Goal: Use online tool/utility: Utilize a website feature to perform a specific function

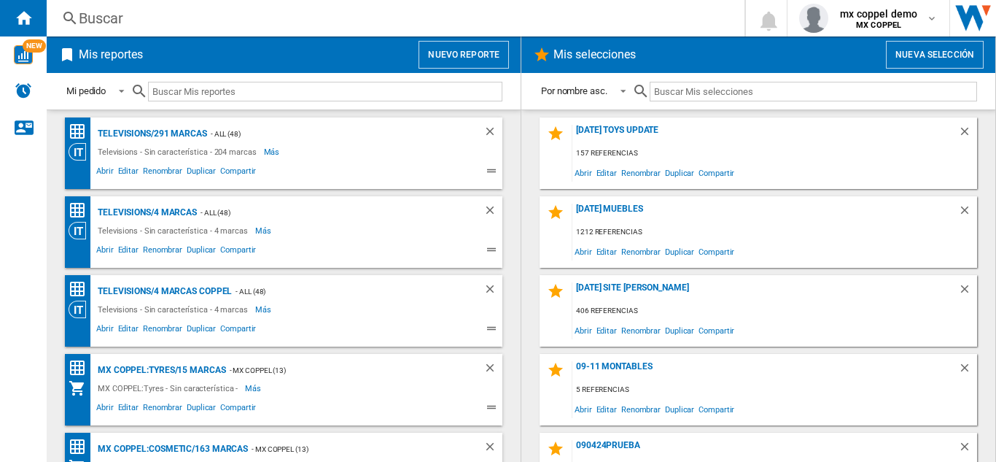
click at [486, 60] on button "Nuevo reporte" at bounding box center [464, 55] width 90 height 28
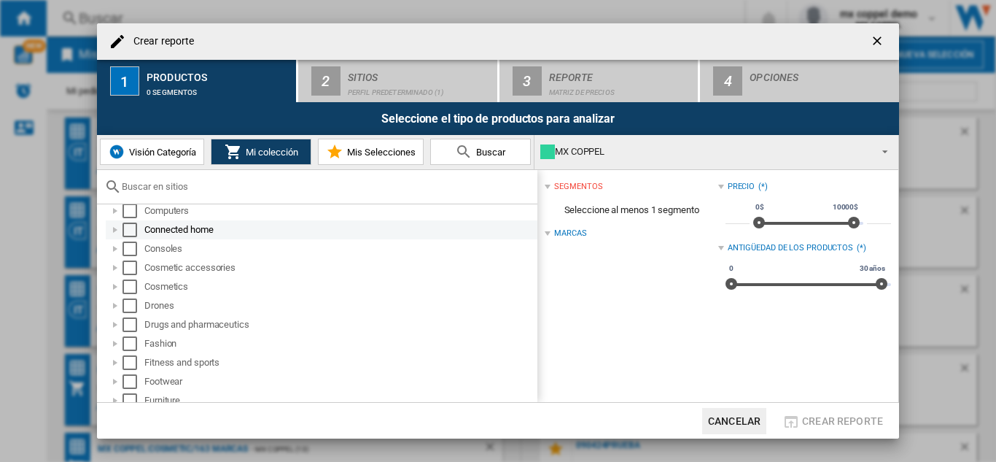
scroll to position [292, 0]
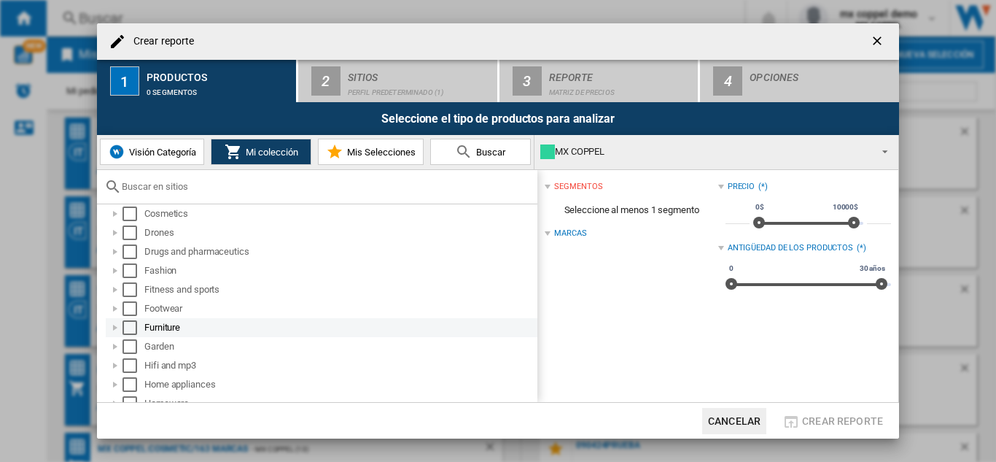
click at [133, 330] on div "Select" at bounding box center [130, 327] width 15 height 15
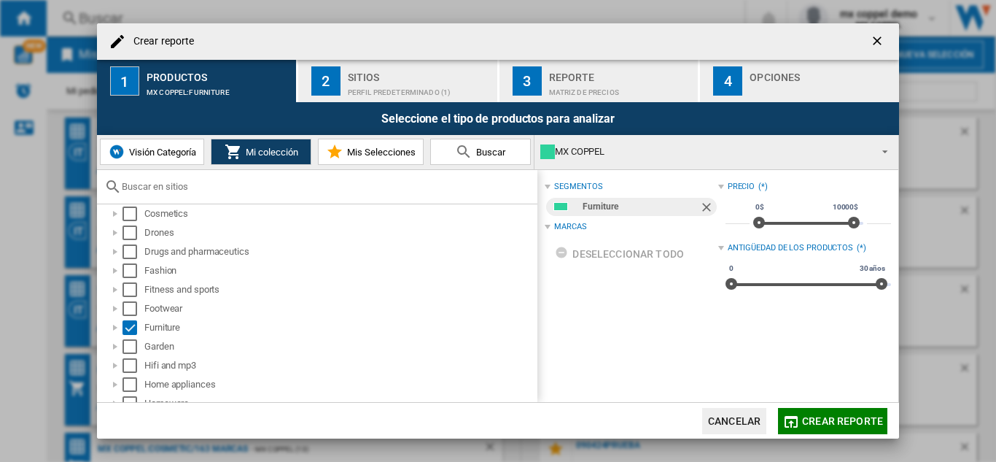
click at [858, 422] on span "Crear reporte" at bounding box center [842, 421] width 81 height 12
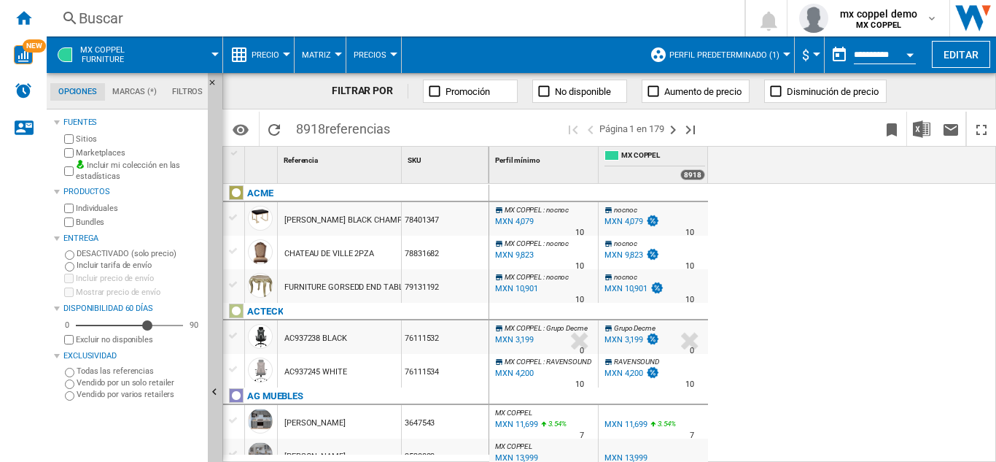
scroll to position [73, 0]
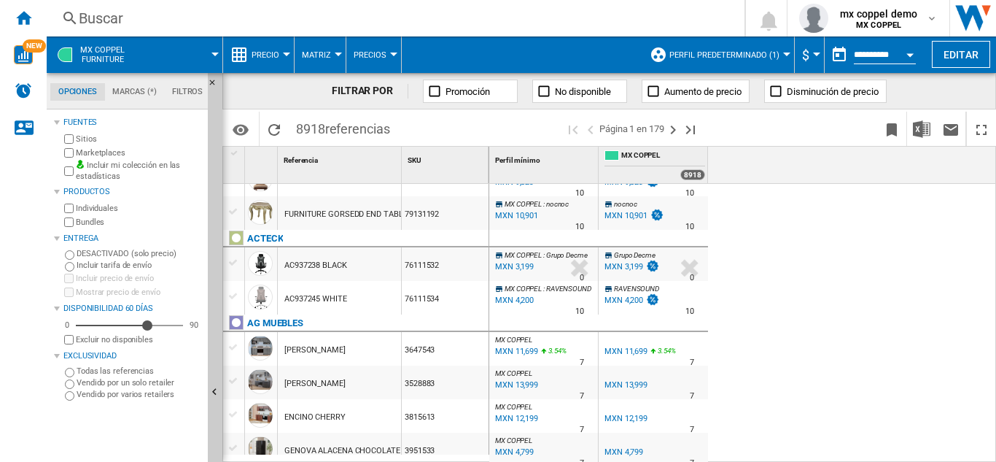
click at [696, 51] on span "Perfil predeterminado (1)" at bounding box center [724, 54] width 110 height 9
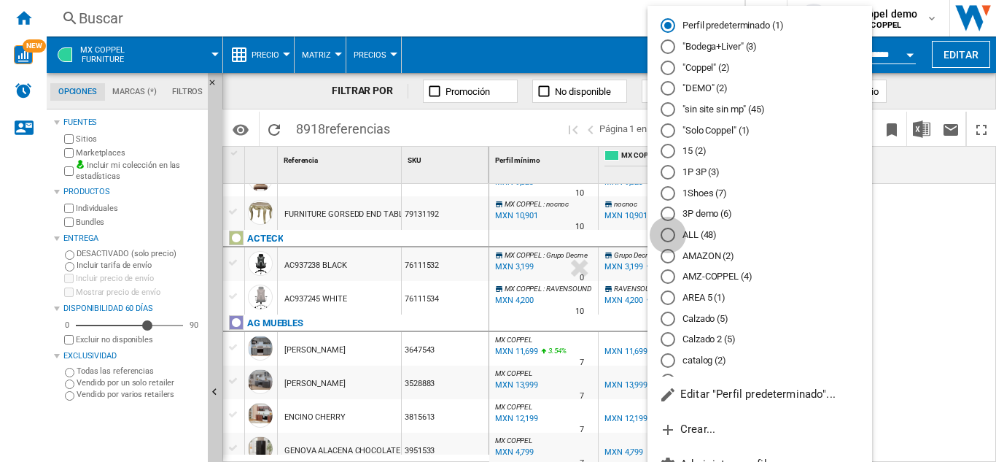
click at [669, 228] on div "ALL (48)" at bounding box center [668, 235] width 15 height 15
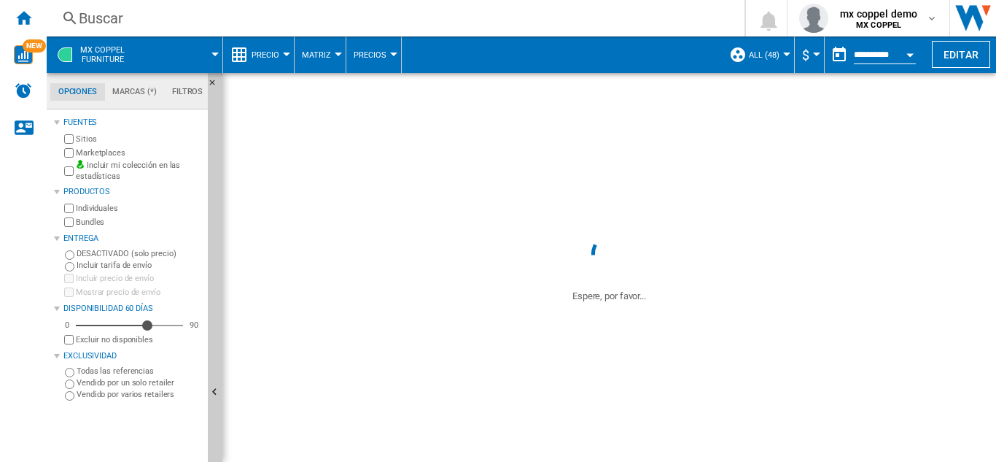
click at [271, 54] on span "Precio" at bounding box center [266, 54] width 28 height 9
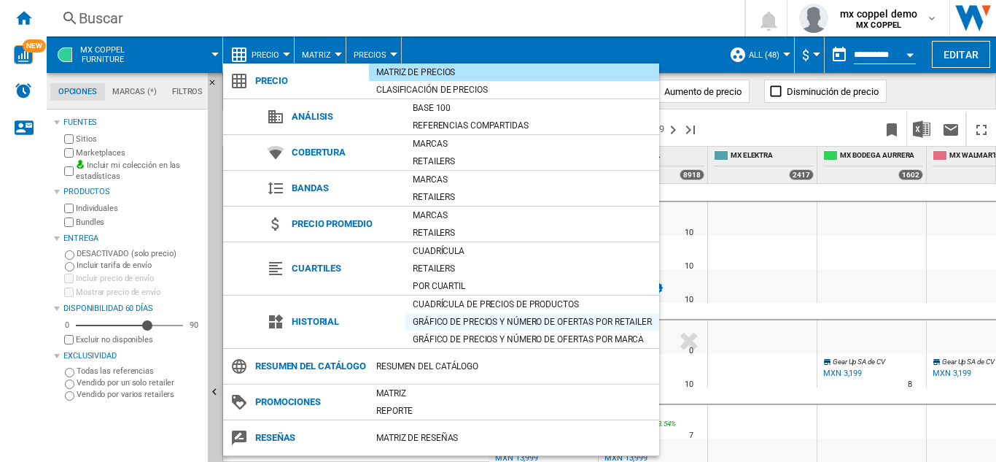
click at [487, 318] on div "Gráfico de precios y número de ofertas por retailer" at bounding box center [532, 321] width 254 height 15
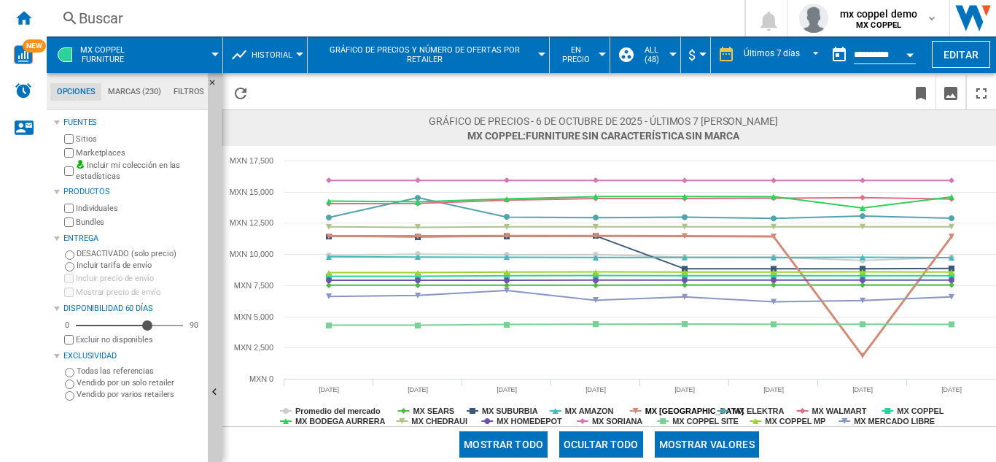
click at [635, 412] on icon at bounding box center [636, 411] width 6 height 6
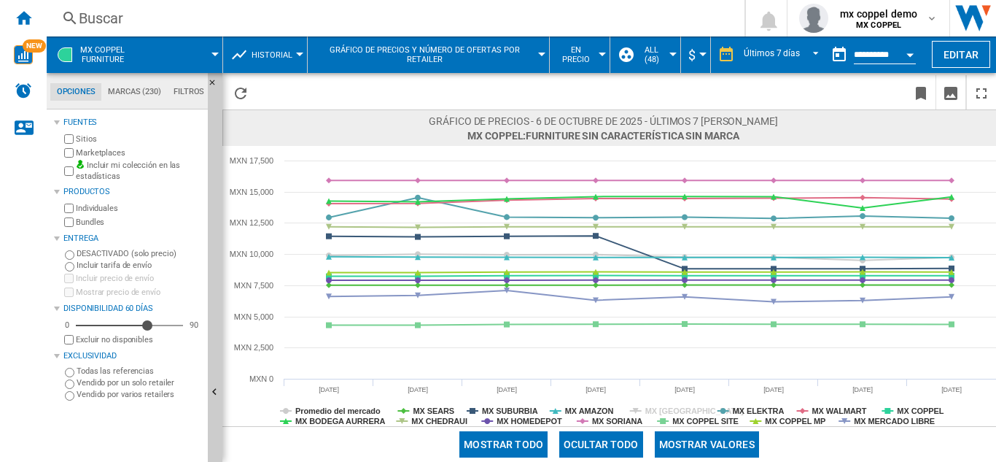
click at [635, 412] on icon at bounding box center [636, 411] width 6 height 6
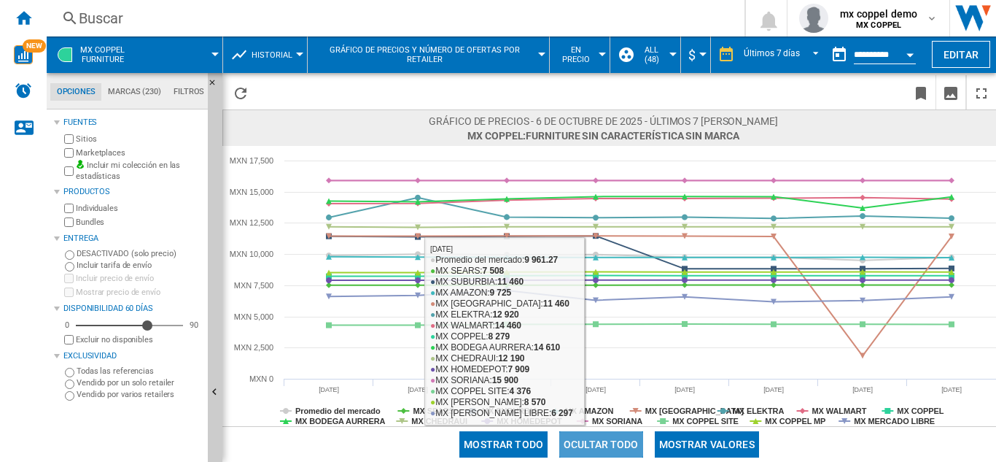
click at [615, 435] on button "Ocultar todo" at bounding box center [601, 444] width 84 height 26
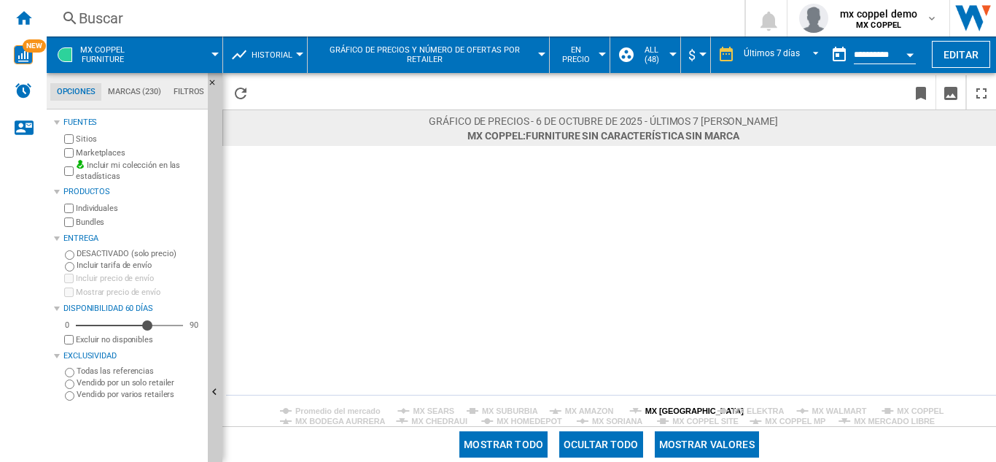
click at [653, 406] on tspan "MX [GEOGRAPHIC_DATA]" at bounding box center [694, 410] width 99 height 9
